Goal: Task Accomplishment & Management: Manage account settings

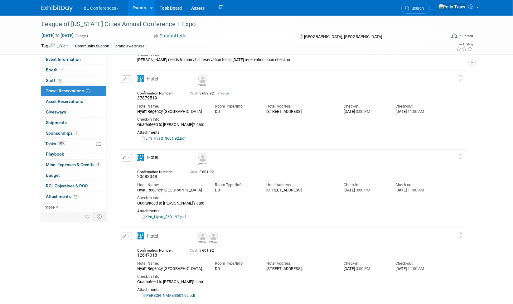
click at [111, 8] on button "HdL Conferences" at bounding box center [103, 7] width 47 height 14
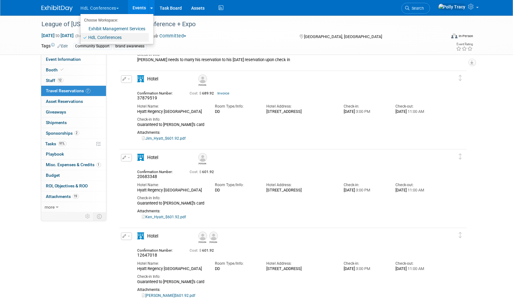
click at [113, 37] on link "HdL Conferences" at bounding box center [114, 37] width 68 height 9
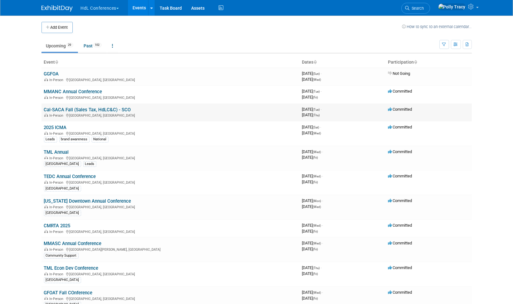
click at [101, 109] on link "Cal-SACA Fall (Sales Tax, HdLC&C) - SCO" at bounding box center [87, 110] width 87 height 6
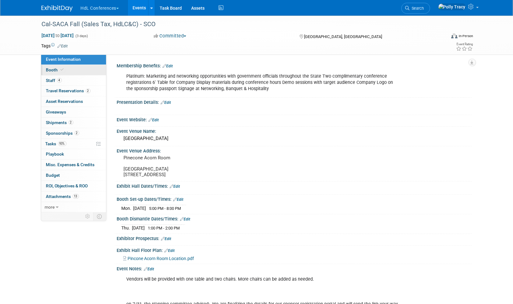
click at [51, 67] on span "Booth" at bounding box center [55, 69] width 19 height 5
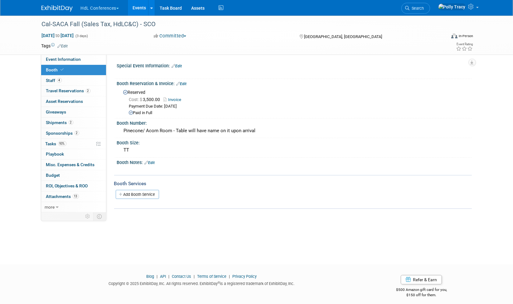
click at [181, 98] on link "Invoice" at bounding box center [174, 99] width 21 height 5
click at [108, 11] on button "HdL Conferences" at bounding box center [103, 7] width 47 height 14
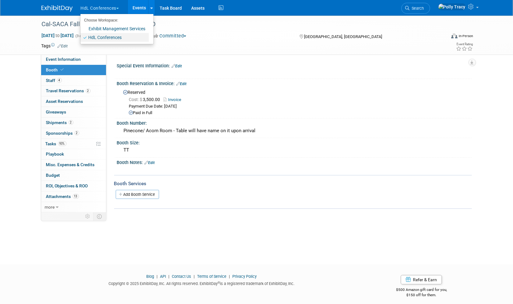
click at [108, 36] on link "HdL Conferences" at bounding box center [114, 37] width 68 height 9
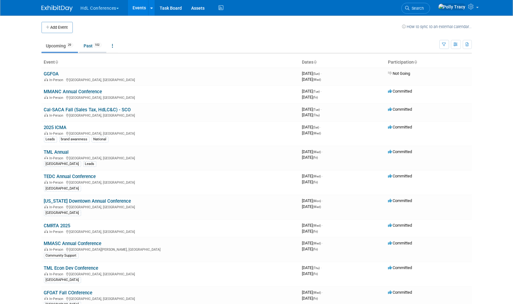
click at [93, 47] on link "Past 102" at bounding box center [92, 46] width 27 height 12
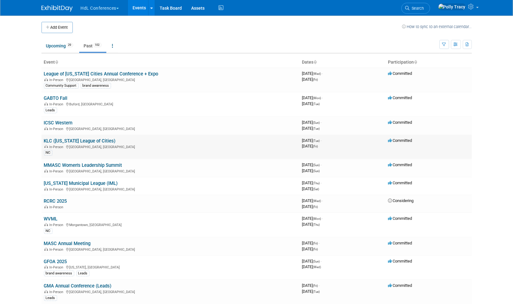
click at [54, 141] on link "KLC ([US_STATE] League of Cities)" at bounding box center [80, 141] width 72 height 6
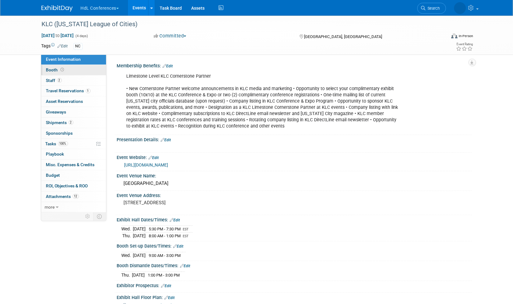
click at [51, 70] on span "Booth" at bounding box center [55, 69] width 19 height 5
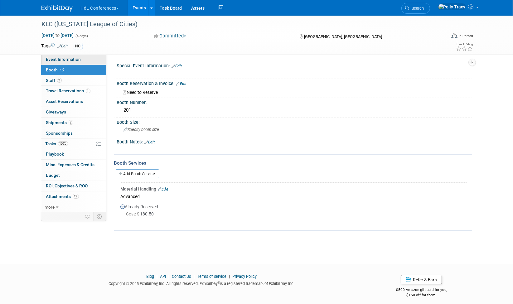
click at [52, 60] on span "Event Information" at bounding box center [63, 59] width 35 height 5
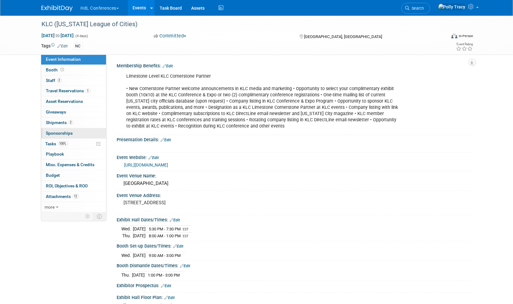
click at [54, 131] on span "Sponsorships 0" at bounding box center [59, 133] width 27 height 5
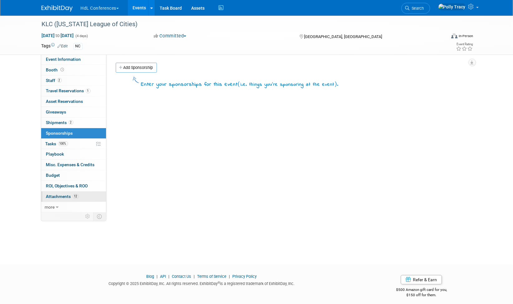
click at [52, 194] on span "Attachments 12" at bounding box center [62, 196] width 33 height 5
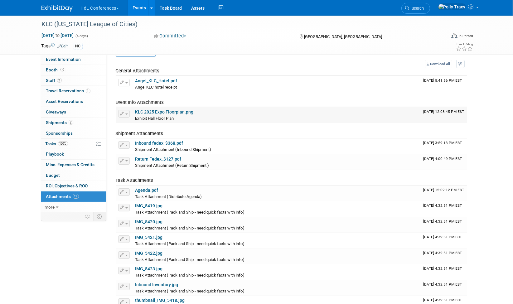
scroll to position [7, 0]
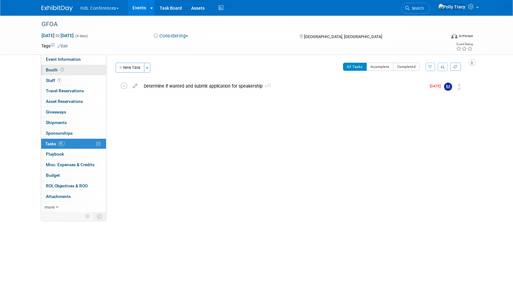
click at [48, 69] on span "Booth" at bounding box center [55, 69] width 19 height 5
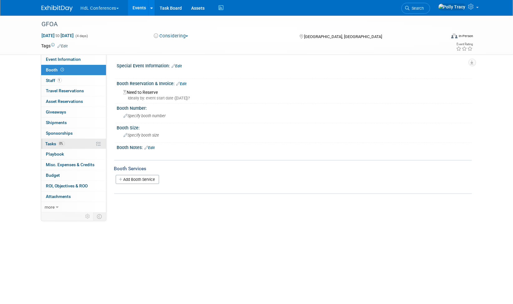
click at [50, 141] on span "Tasks 0%" at bounding box center [55, 143] width 19 height 5
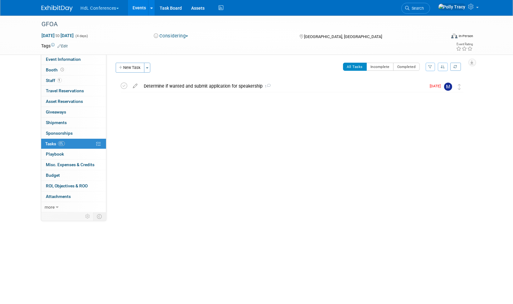
click at [124, 68] on button "New Task" at bounding box center [130, 68] width 29 height 10
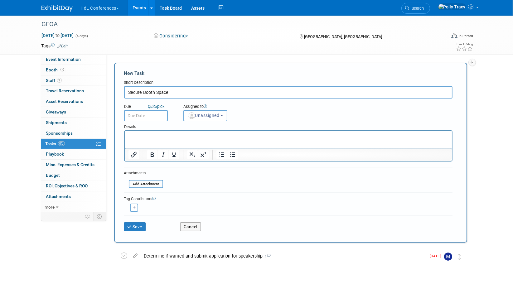
type input "Secure Booth Space"
click at [143, 113] on input "text" at bounding box center [146, 115] width 44 height 11
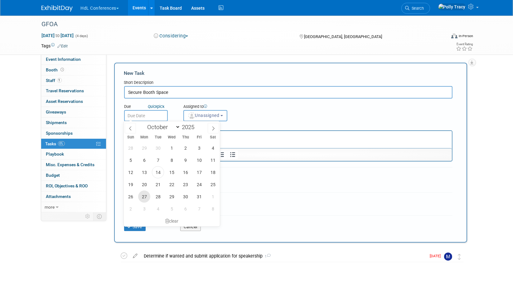
click at [144, 198] on span "27" at bounding box center [144, 197] width 12 height 12
type input "Oct 27, 2025"
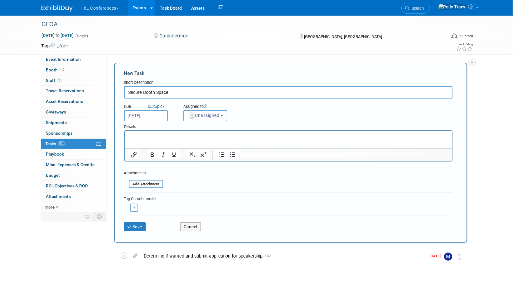
click at [204, 115] on span "Unassigned" at bounding box center [204, 115] width 32 height 5
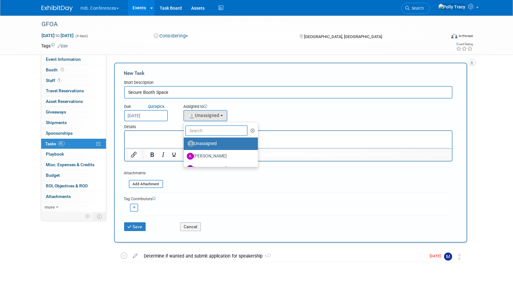
click at [203, 131] on input "text" at bounding box center [216, 130] width 62 height 11
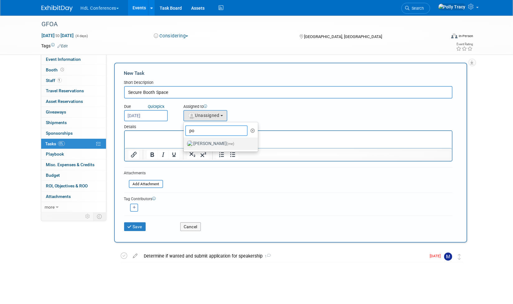
type input "po"
drag, startPoint x: 204, startPoint y: 143, endPoint x: 79, endPoint y: 15, distance: 179.1
click at [204, 143] on label "Polly Tracy (me)" at bounding box center [219, 144] width 65 height 10
click at [185, 143] on input "Polly Tracy (me)" at bounding box center [183, 143] width 4 height 4
select select "117b33a2-86e2-4cce-8da6-c50ac69cddf2"
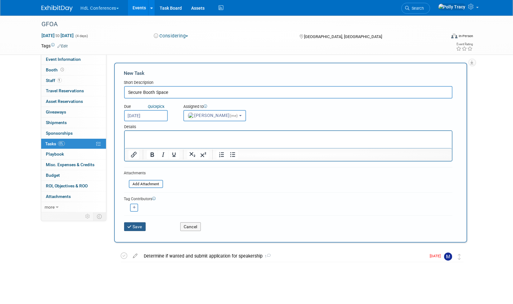
click at [136, 226] on button "Save" at bounding box center [135, 226] width 22 height 9
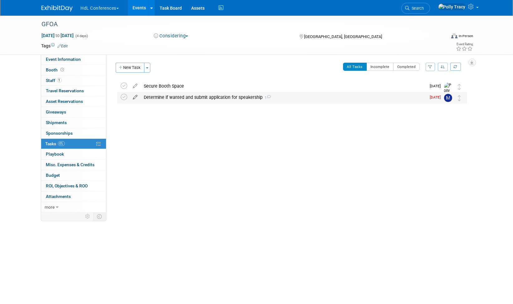
click at [135, 98] on icon at bounding box center [135, 96] width 11 height 8
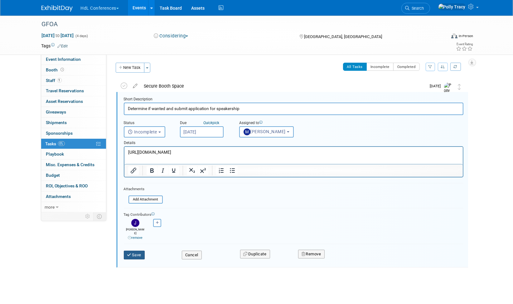
click at [143, 251] on button "Save" at bounding box center [134, 255] width 21 height 9
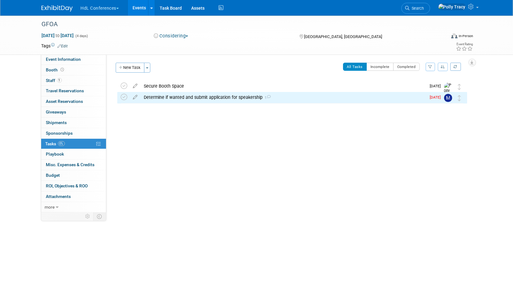
click at [155, 84] on div "Secure Booth Space" at bounding box center [283, 86] width 285 height 11
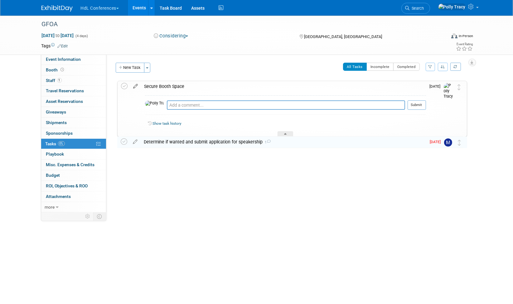
click at [135, 84] on icon at bounding box center [135, 85] width 11 height 8
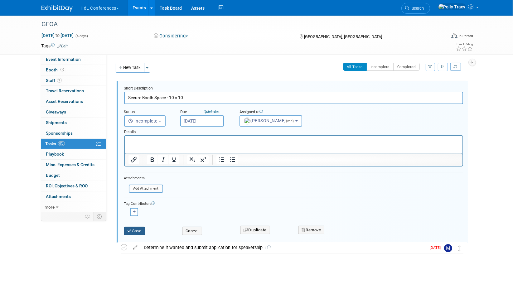
type input "Secure Booth Space - 10 x 10"
click at [136, 230] on button "Save" at bounding box center [134, 231] width 21 height 9
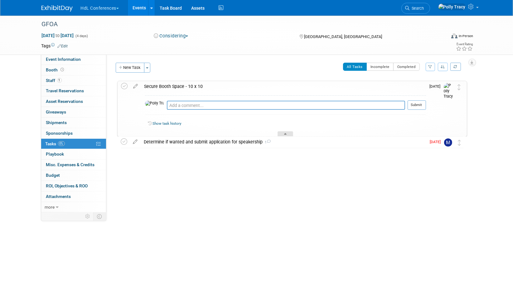
click at [286, 133] on icon at bounding box center [285, 135] width 2 height 4
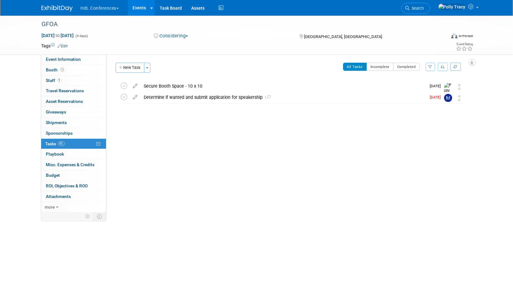
click at [106, 7] on button "HdL Conferences" at bounding box center [103, 7] width 47 height 14
click at [105, 37] on link "HdL Conferences" at bounding box center [114, 37] width 68 height 9
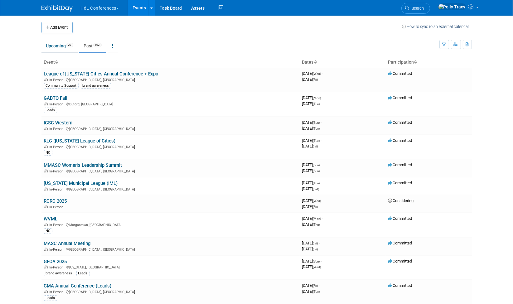
click at [55, 48] on link "Upcoming 29" at bounding box center [59, 46] width 36 height 12
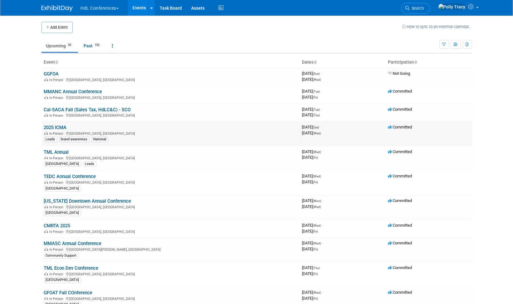
click at [58, 126] on link "2025 ICMA" at bounding box center [55, 128] width 23 height 6
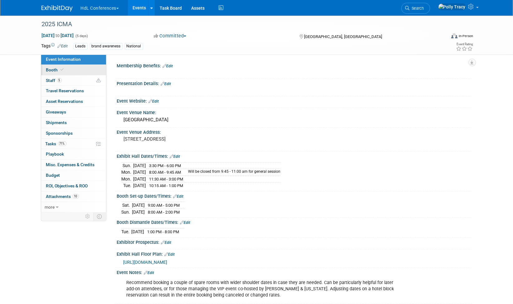
click at [52, 70] on span "Booth" at bounding box center [55, 69] width 19 height 5
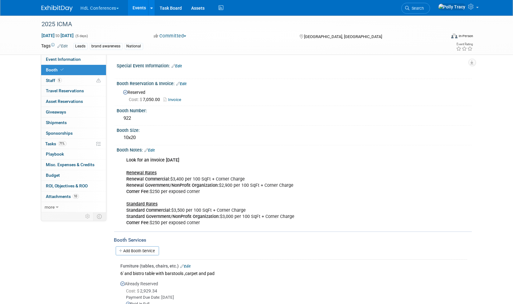
click at [173, 97] on link "Invoice" at bounding box center [174, 99] width 21 height 5
